Goal: Task Accomplishment & Management: Manage account settings

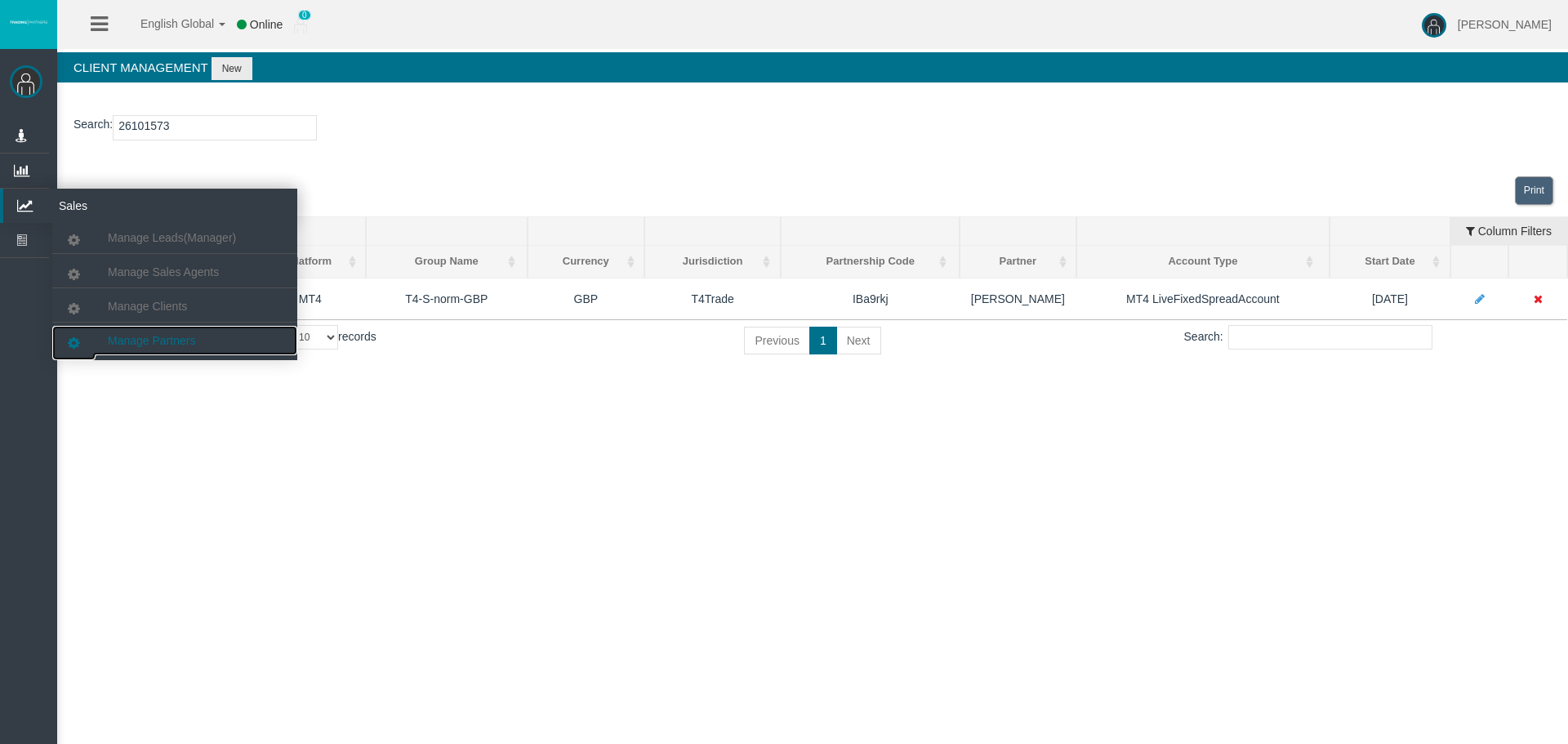
click at [136, 333] on link "Manage Partners" at bounding box center [175, 340] width 245 height 29
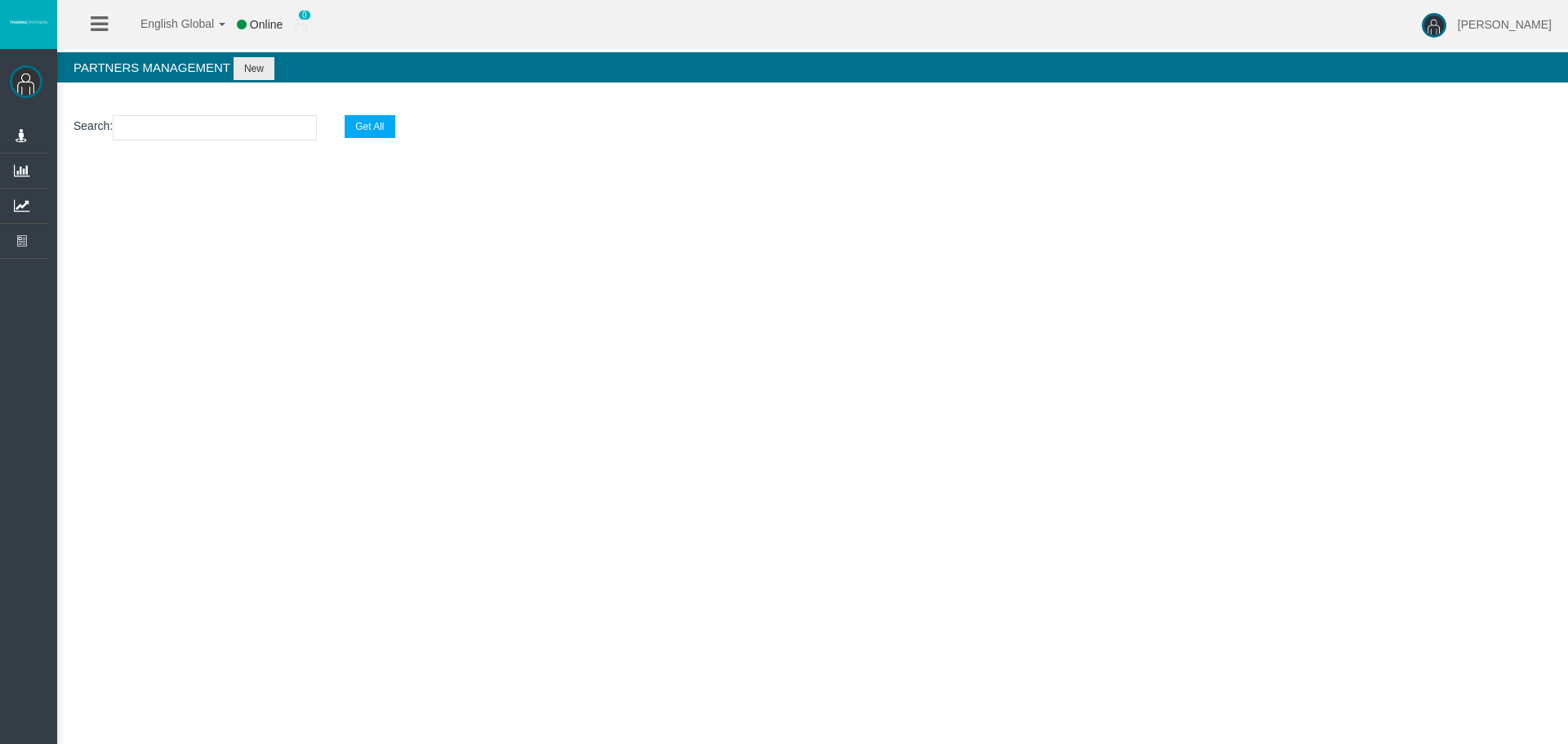
click at [134, 132] on input "text" at bounding box center [214, 128] width 204 height 25
paste input "IBfsgcs"
type input "IBfsgcs"
select select "25"
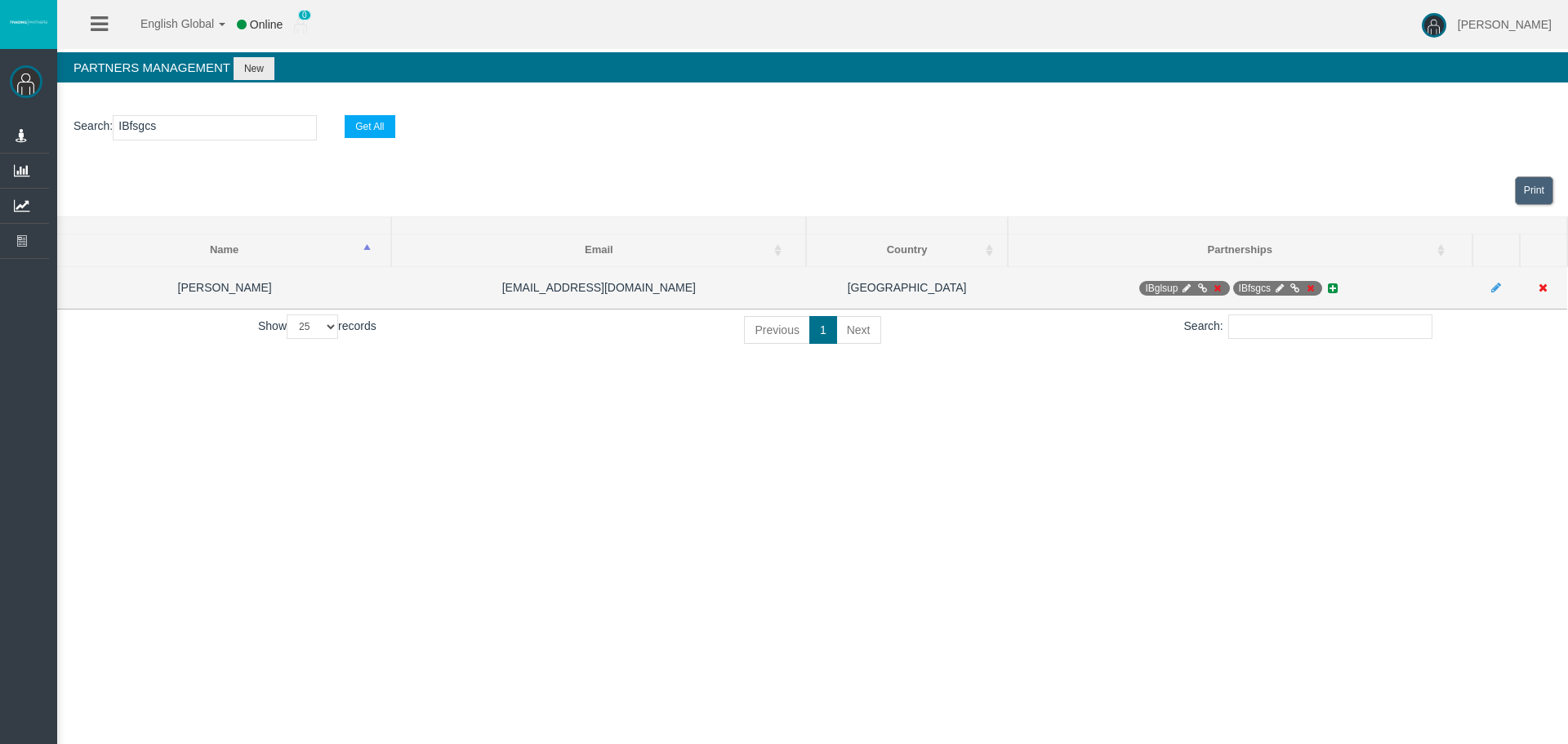
type input "IBfsgcs"
click at [1184, 289] on icon at bounding box center [1187, 288] width 12 height 9
select select "0"
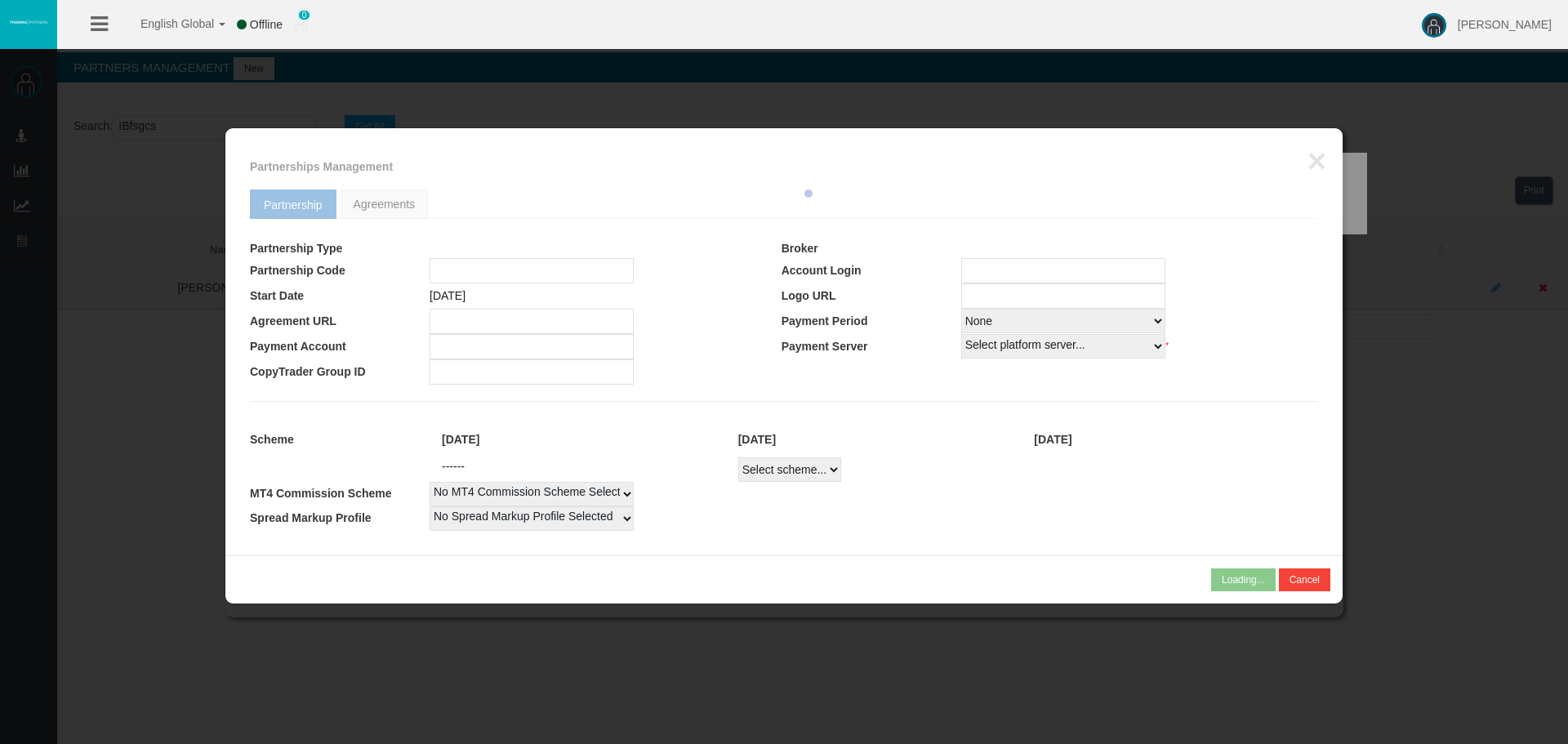
type input "IBglsup"
type input "19258738"
select select "1"
type input "19258738"
select select "1"
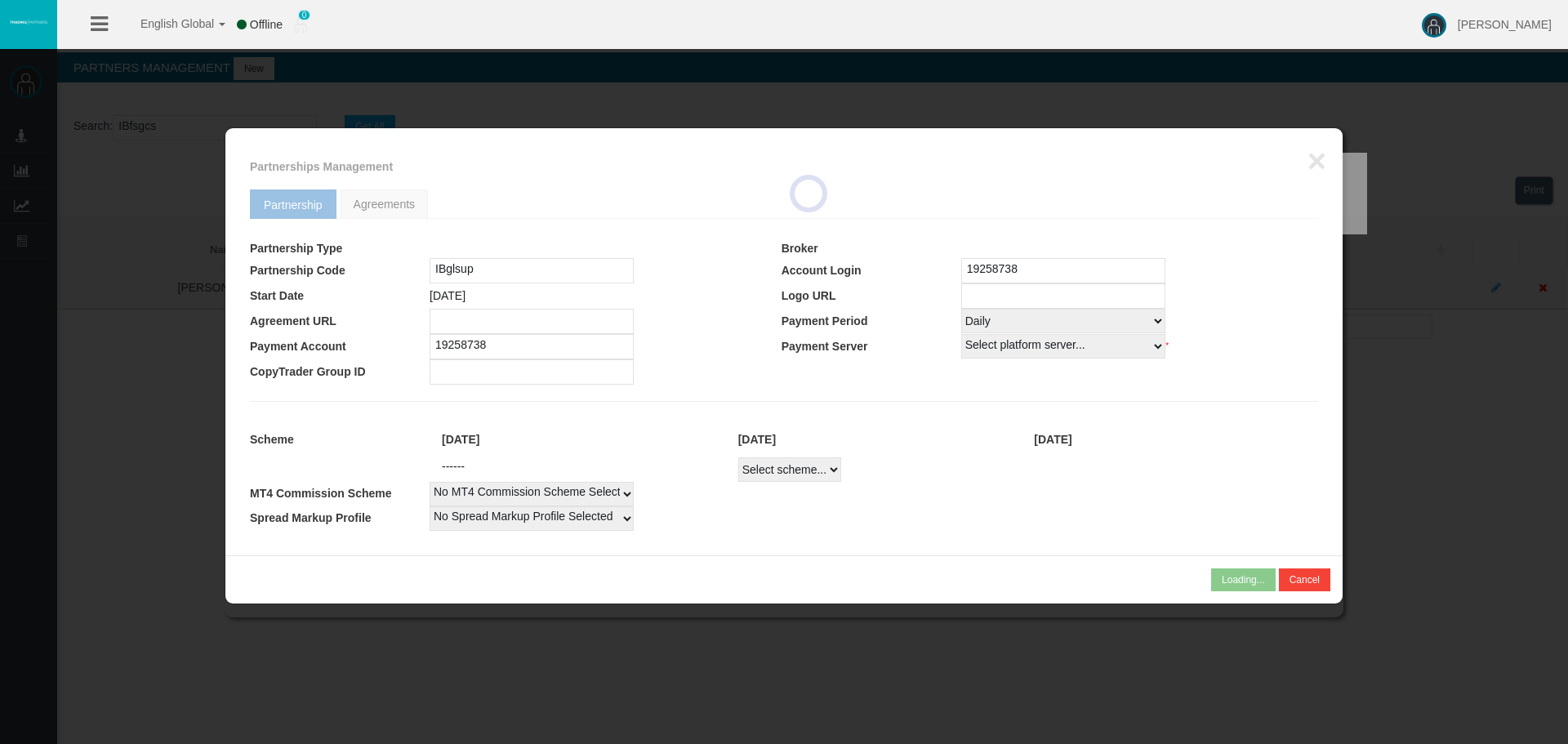
select select
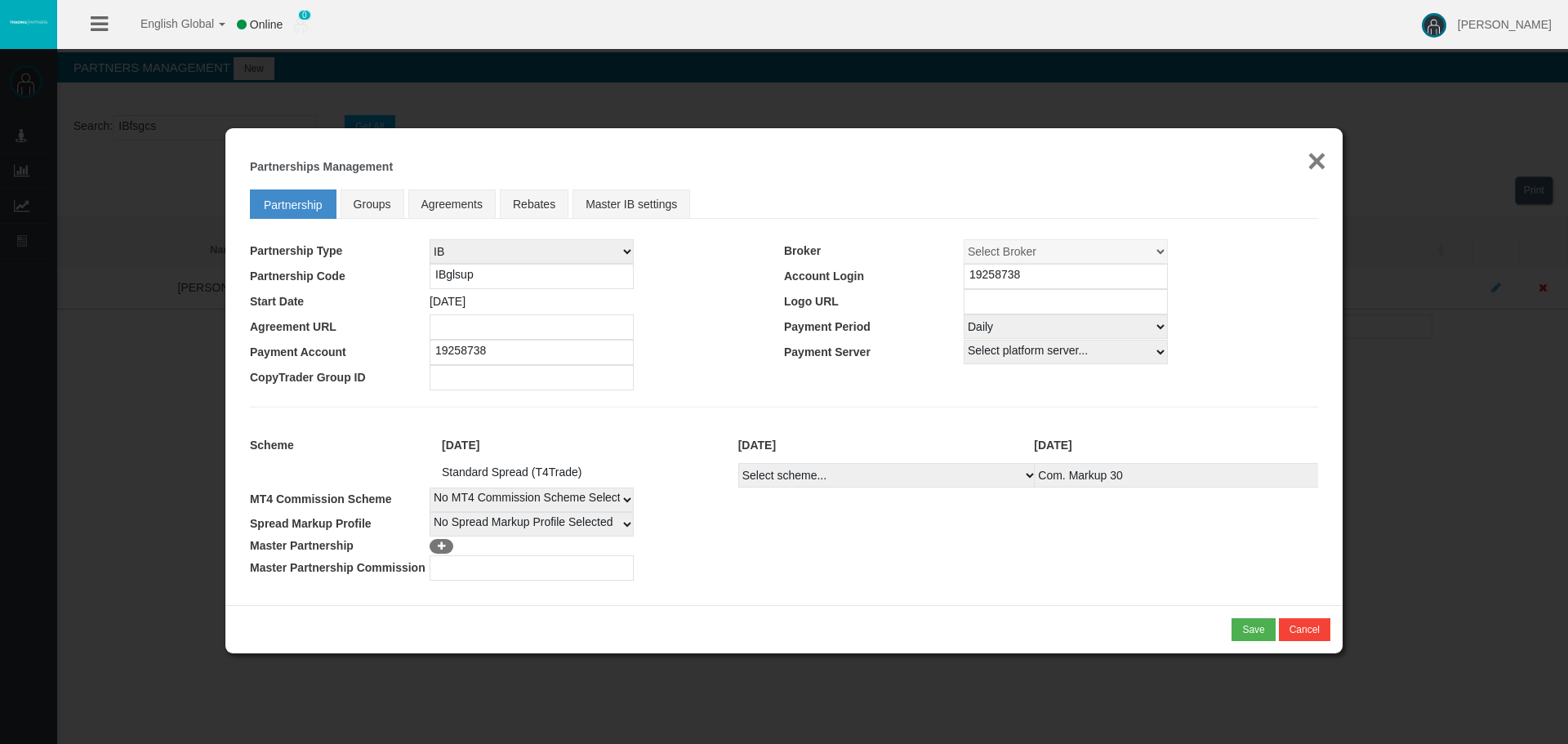
click at [1310, 160] on button "×" at bounding box center [1317, 161] width 19 height 33
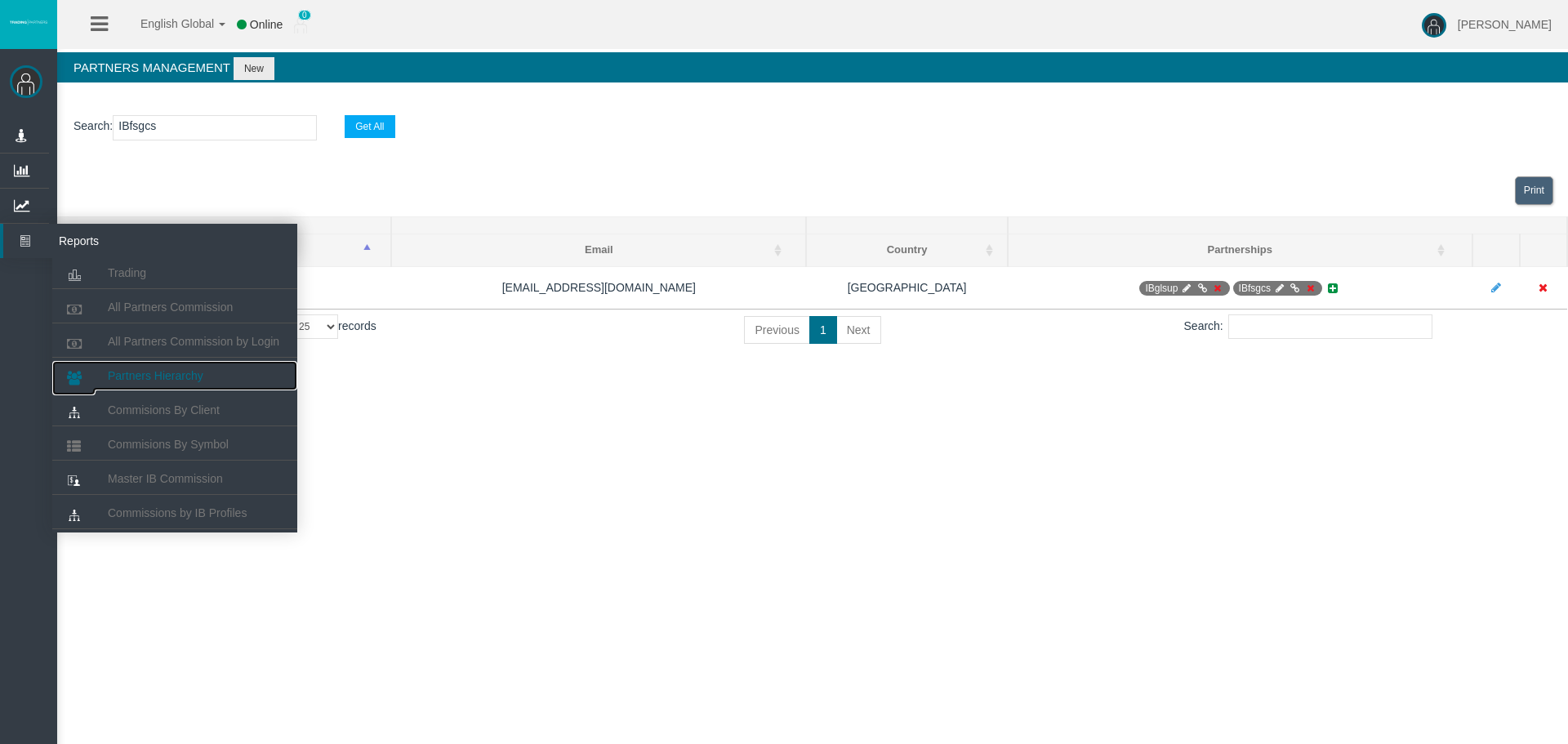
click at [139, 372] on span "Partners Hierarchy" at bounding box center [156, 376] width 96 height 13
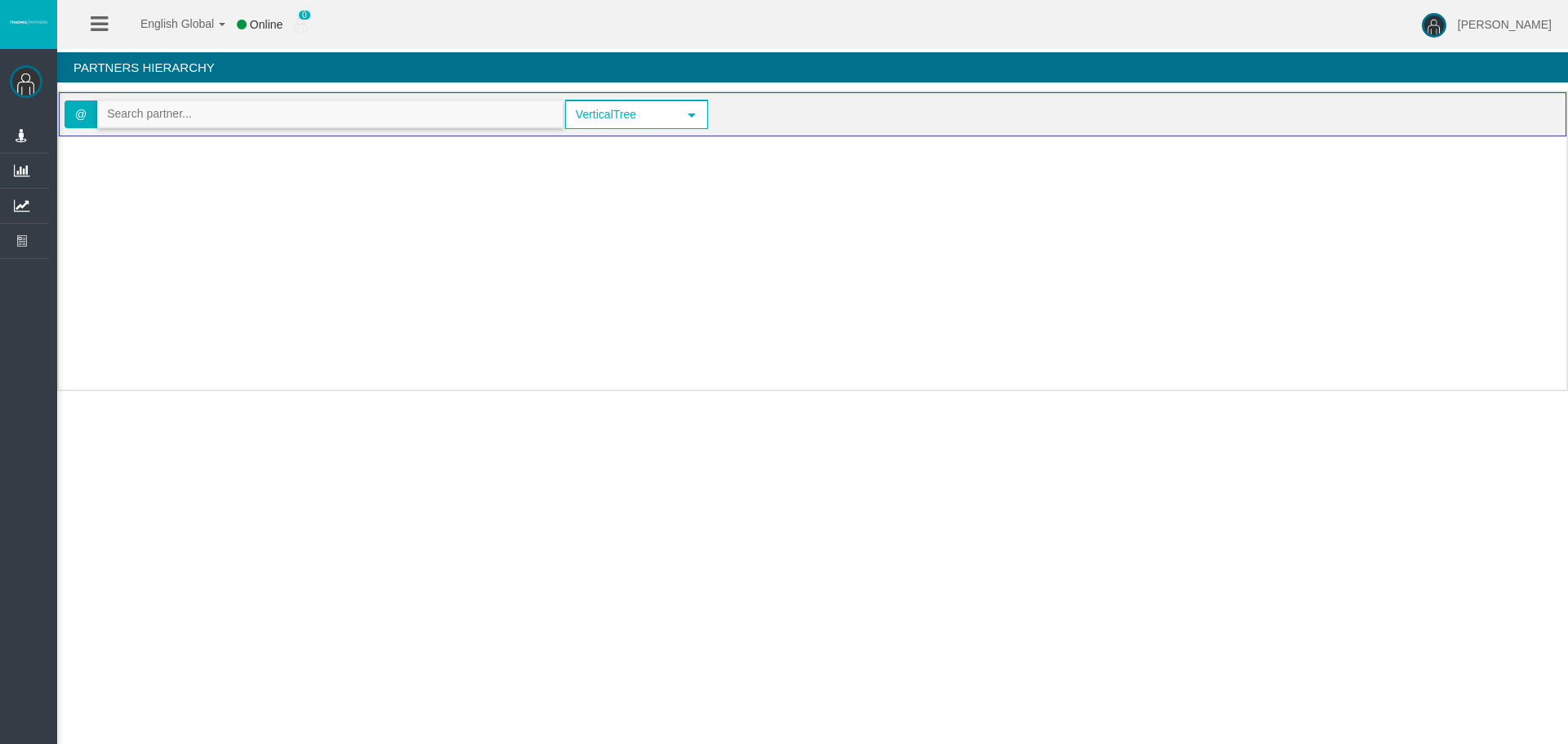
click at [177, 119] on input "text" at bounding box center [330, 114] width 465 height 25
paste input "IBfsgcs"
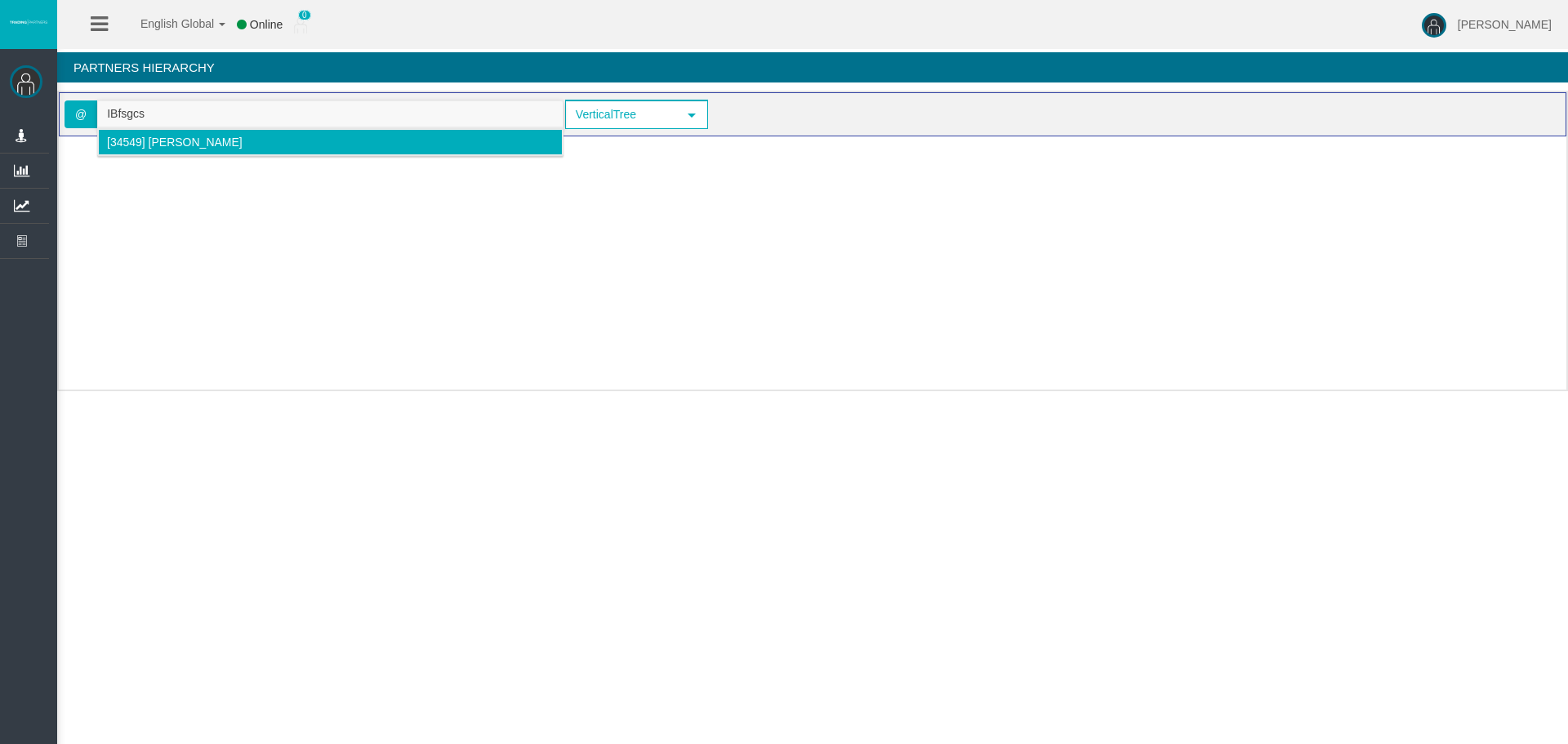
click at [140, 153] on li "[34549] [PERSON_NAME]" at bounding box center [330, 142] width 465 height 26
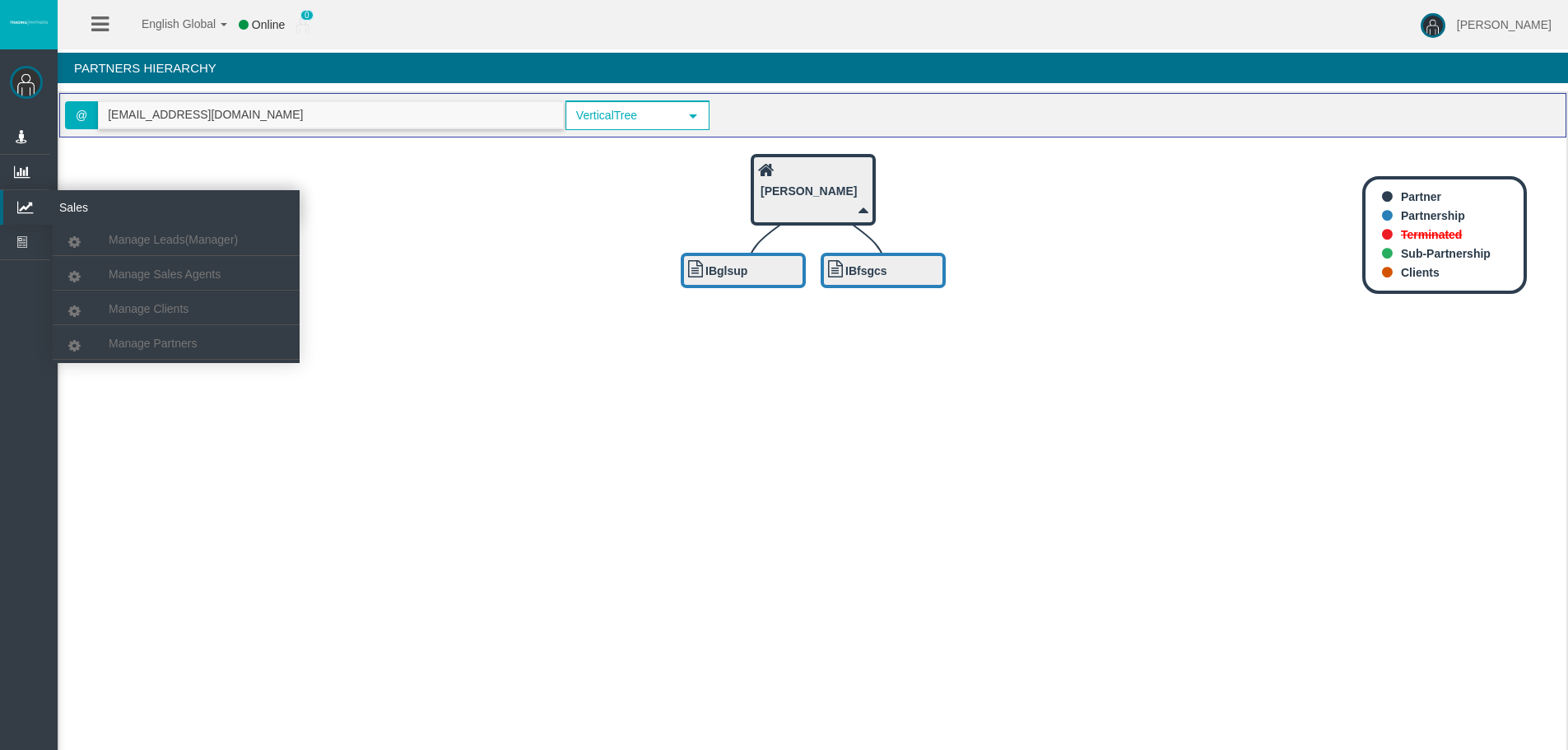
type input "[EMAIL_ADDRESS][DOMAIN_NAME]"
click at [15, 202] on icon at bounding box center [25, 207] width 44 height 35
